Goal: Task Accomplishment & Management: Manage account settings

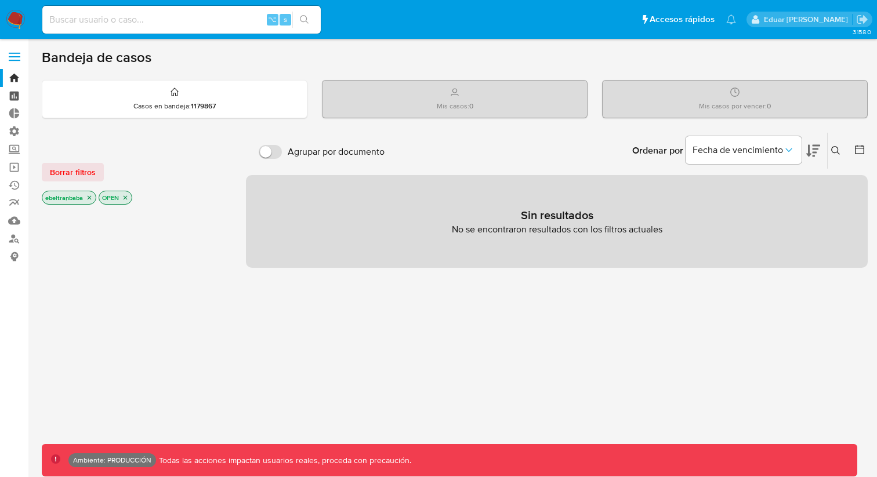
click at [15, 95] on link "Tablero" at bounding box center [69, 96] width 138 height 18
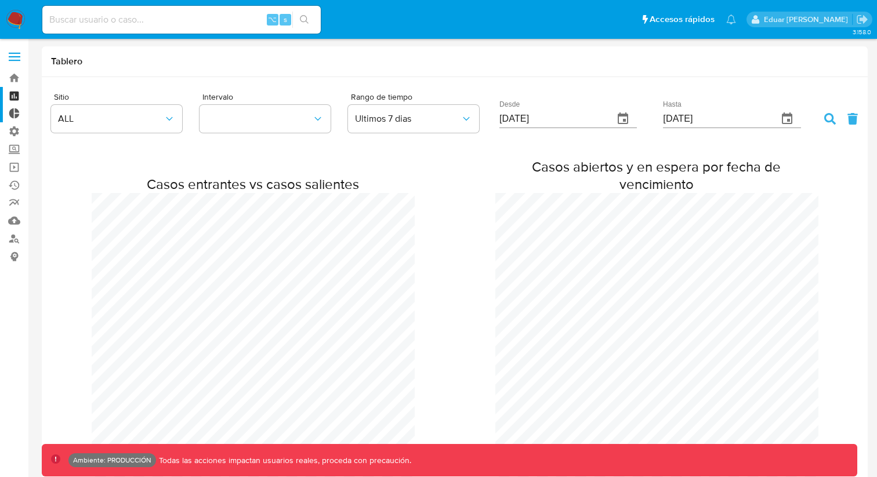
scroll to position [2484, 877]
click at [19, 113] on link "Tablero Externo" at bounding box center [69, 114] width 138 height 18
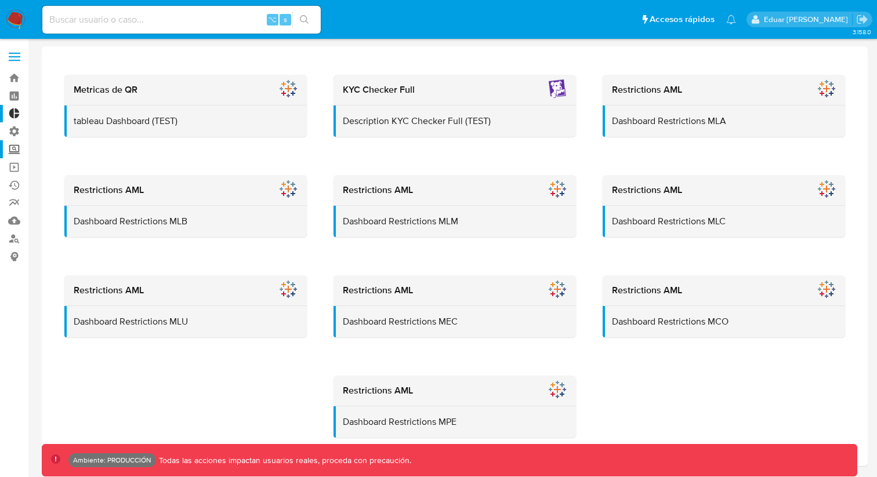
click at [13, 143] on label "Screening" at bounding box center [69, 149] width 138 height 18
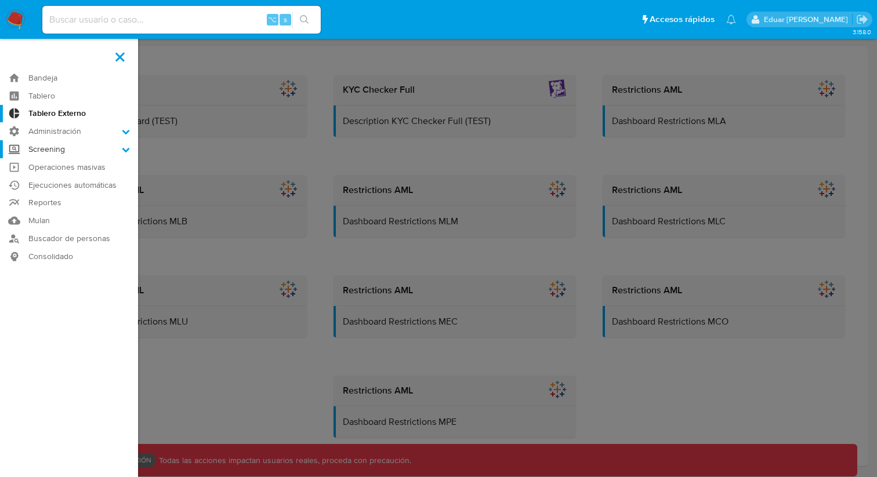
click at [0, 0] on input "Screening" at bounding box center [0, 0] width 0 height 0
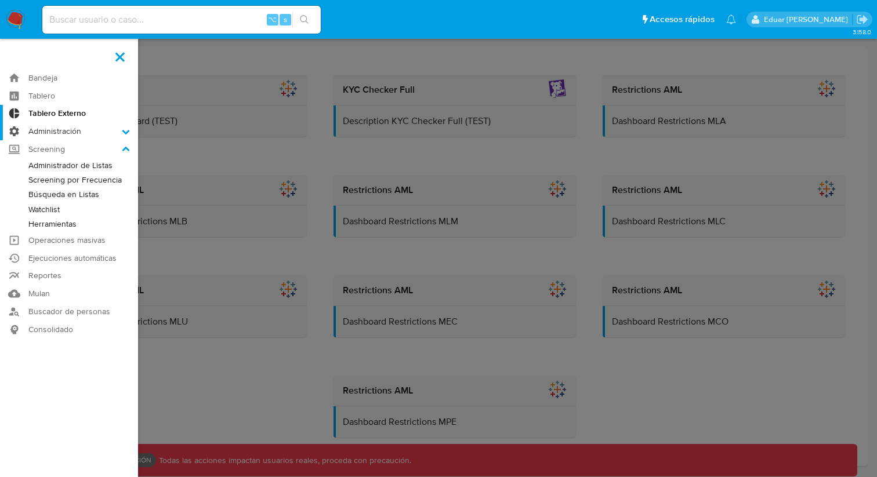
click at [125, 134] on icon at bounding box center [126, 132] width 8 height 8
click at [0, 0] on input "Administración" at bounding box center [0, 0] width 0 height 0
click at [57, 177] on link "Usuarios" at bounding box center [69, 177] width 138 height 14
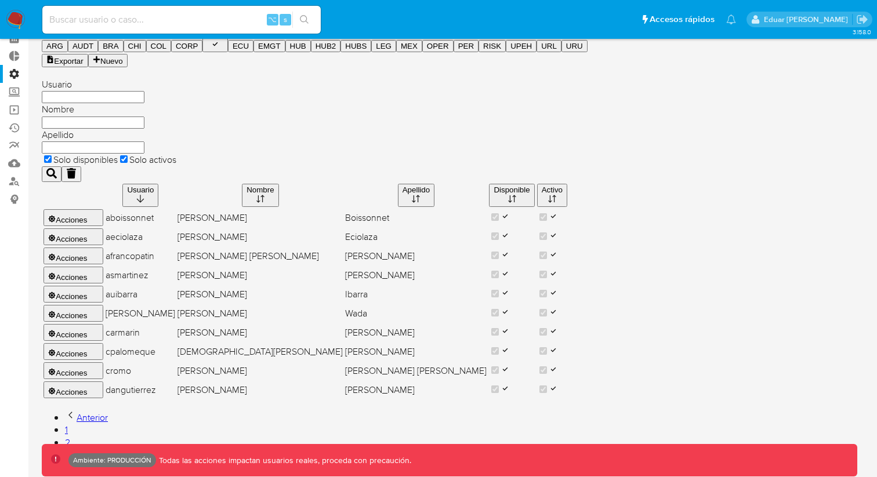
scroll to position [51, 0]
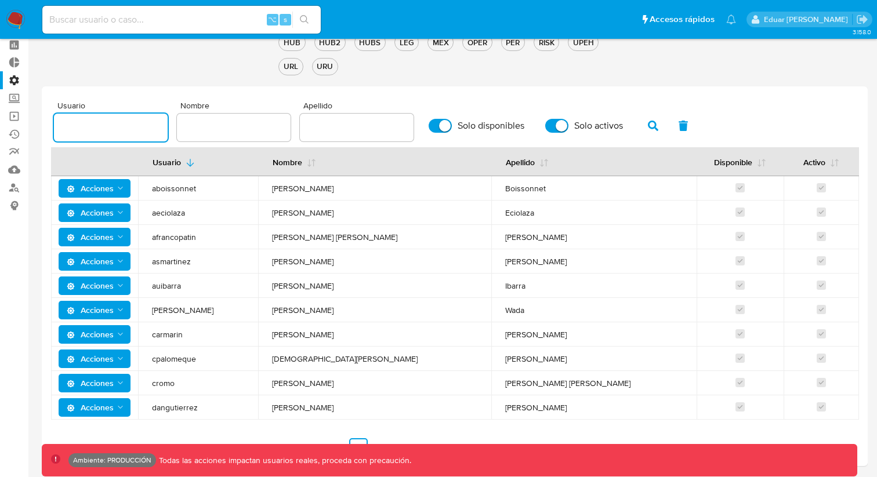
click at [146, 128] on input "text" at bounding box center [111, 127] width 114 height 15
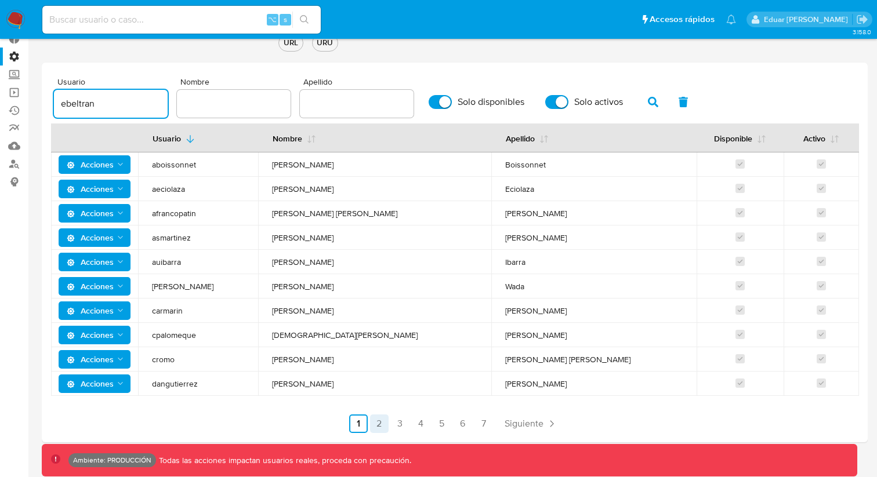
type input "ebeltran"
click at [373, 428] on link "2" at bounding box center [379, 423] width 19 height 19
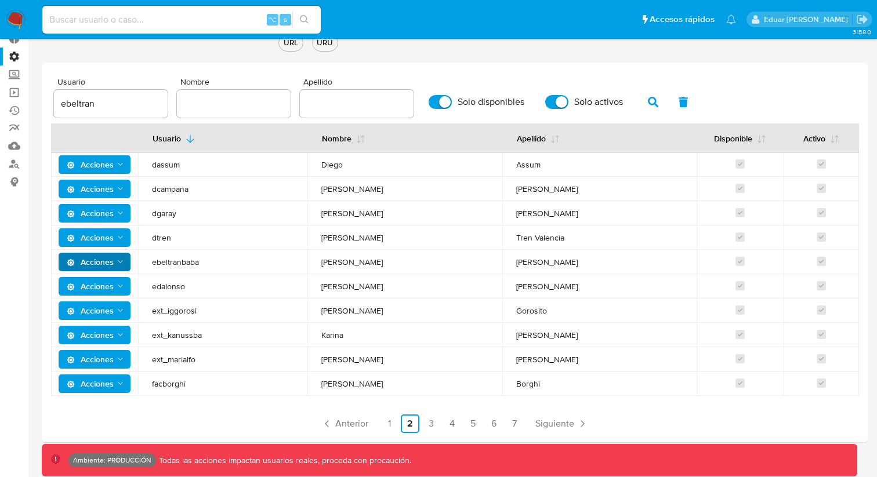
click at [123, 261] on icon "Acciones" at bounding box center [120, 261] width 9 height 9
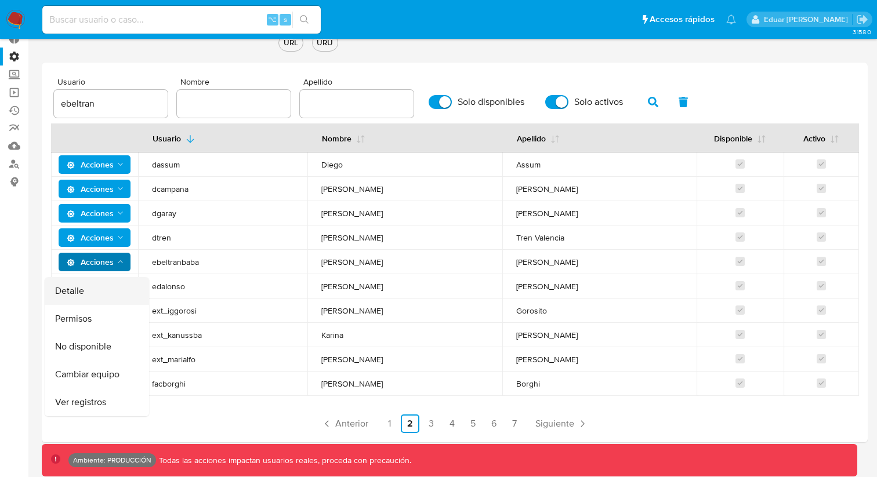
click at [92, 286] on button "Detalle" at bounding box center [97, 291] width 104 height 28
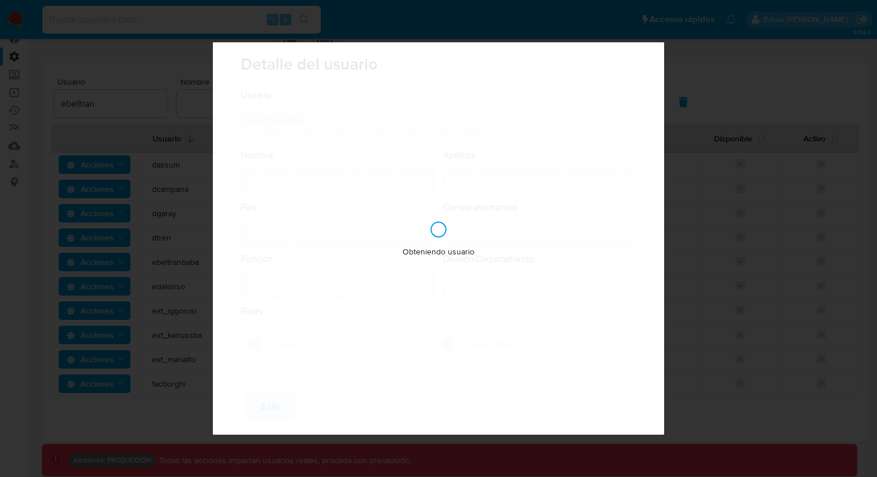
type input "[PERSON_NAME]"
type input "[GEOGRAPHIC_DATA]"
type input "[EMAIL_ADDRESS][DOMAIN_NAME]"
type input "Analista Semi Senior - IT (80001684)"
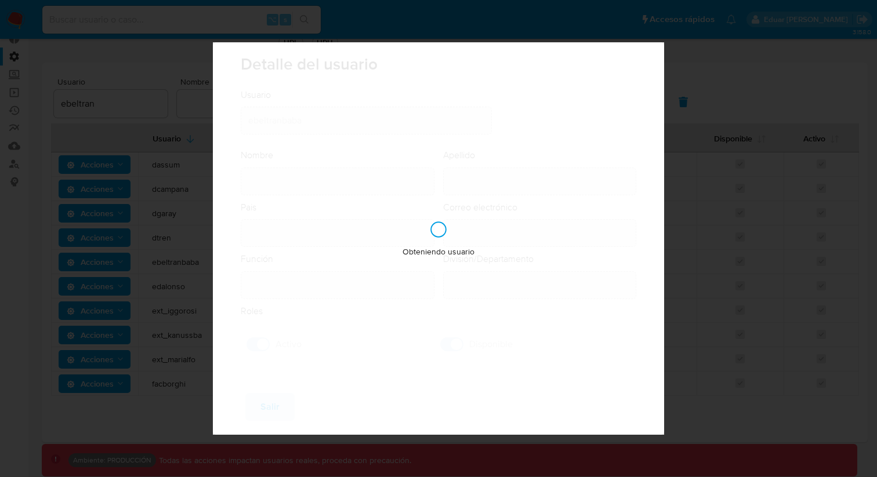
type input "IT IT & Product Staff"
checkbox input "true"
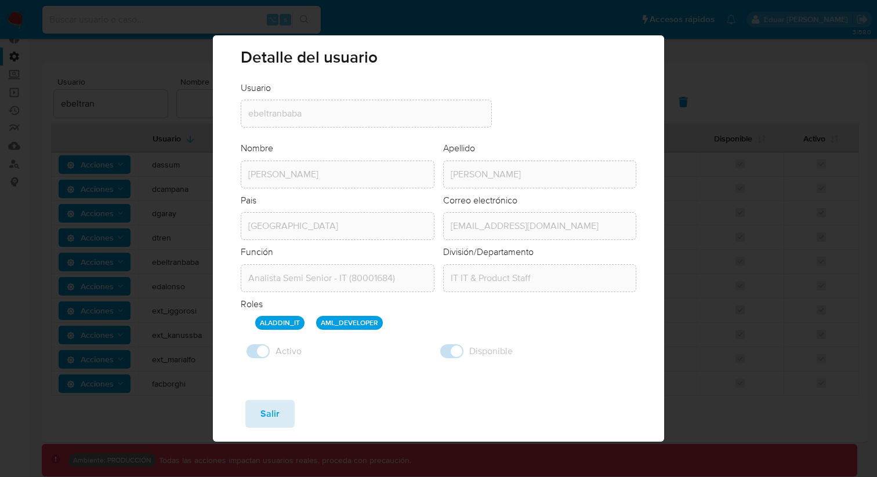
click at [278, 406] on button "Salir" at bounding box center [269, 414] width 49 height 28
checkbox input "false"
